Goal: Check status: Check status

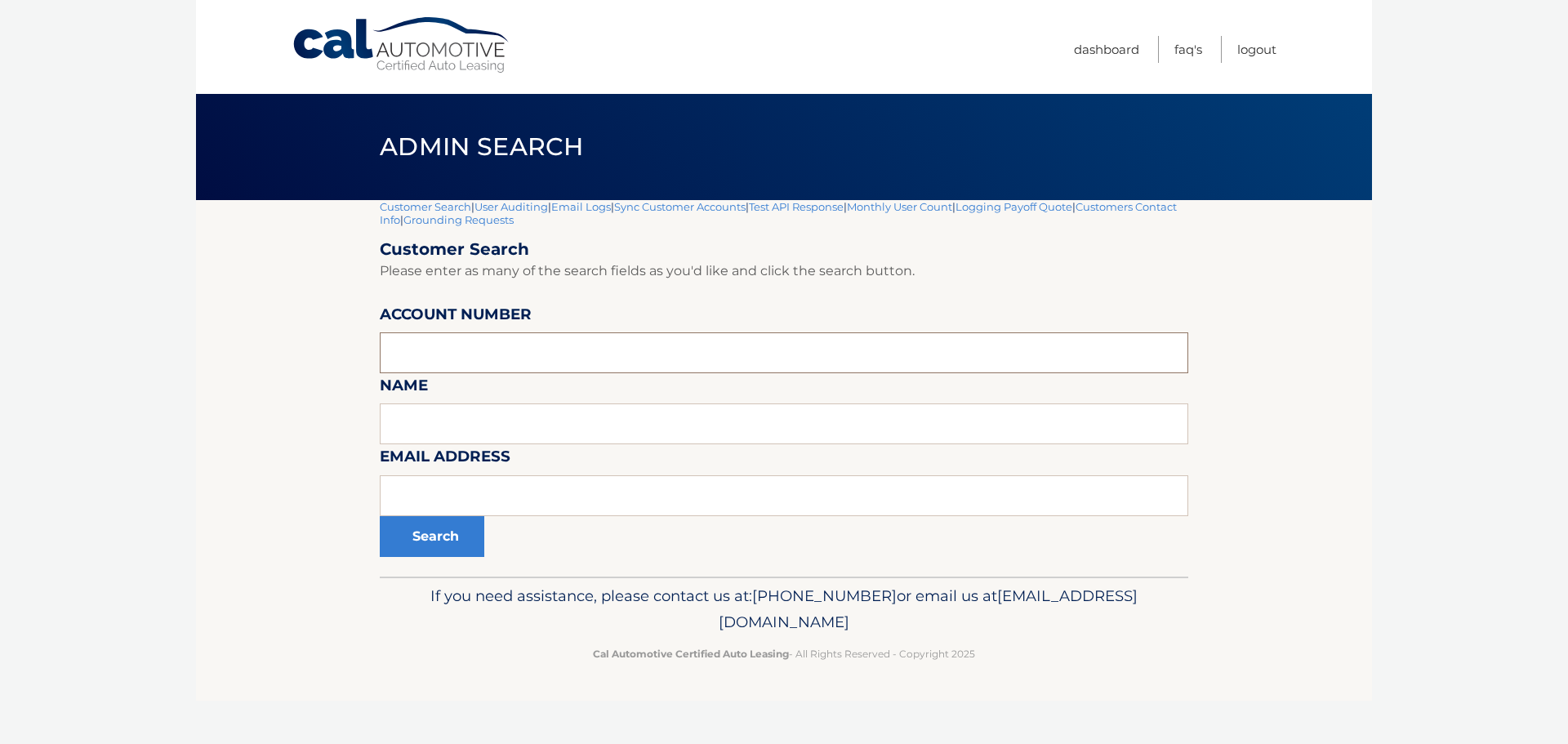
click at [407, 351] on input "text" at bounding box center [784, 353] width 808 height 41
type input "44455541256"
click at [380, 516] on button "Search" at bounding box center [431, 536] width 104 height 41
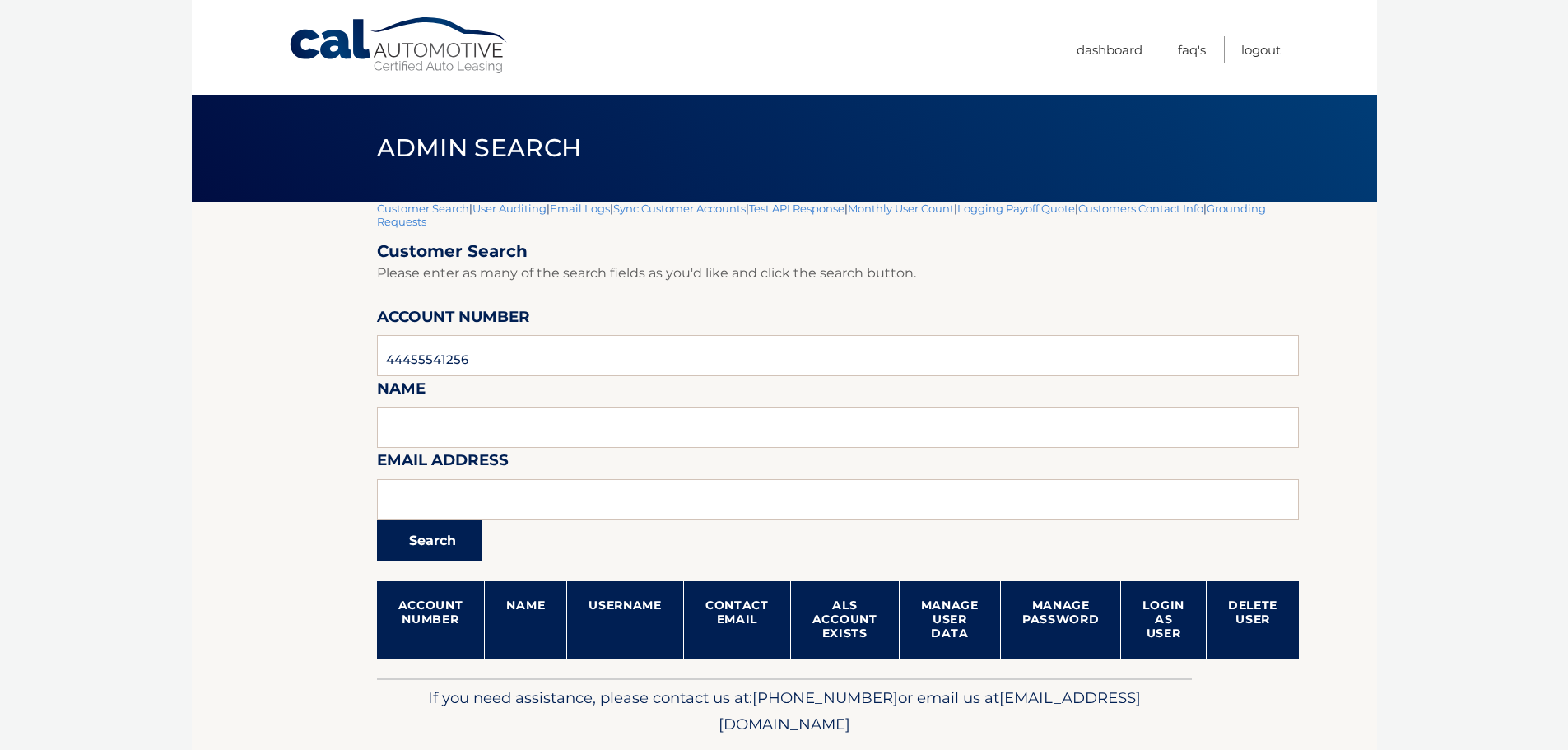
click at [421, 538] on button "Search" at bounding box center [429, 541] width 105 height 41
